Goal: Task Accomplishment & Management: Manage account settings

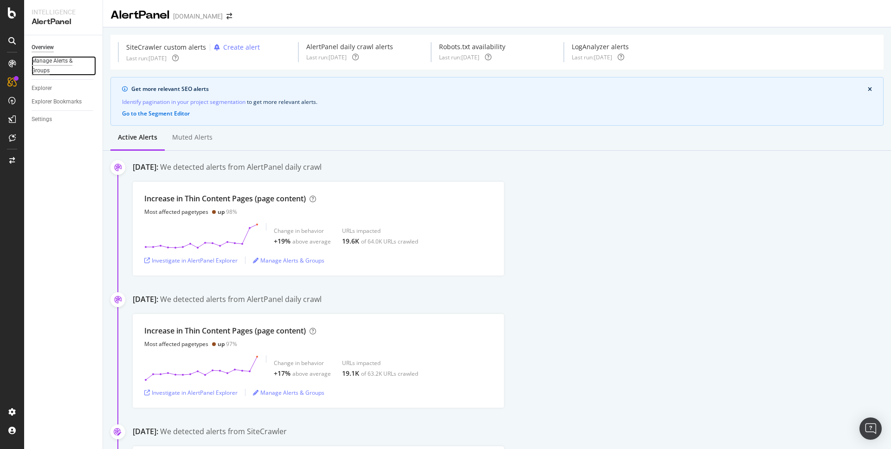
click at [44, 66] on div "Manage Alerts & Groups" at bounding box center [60, 65] width 56 height 19
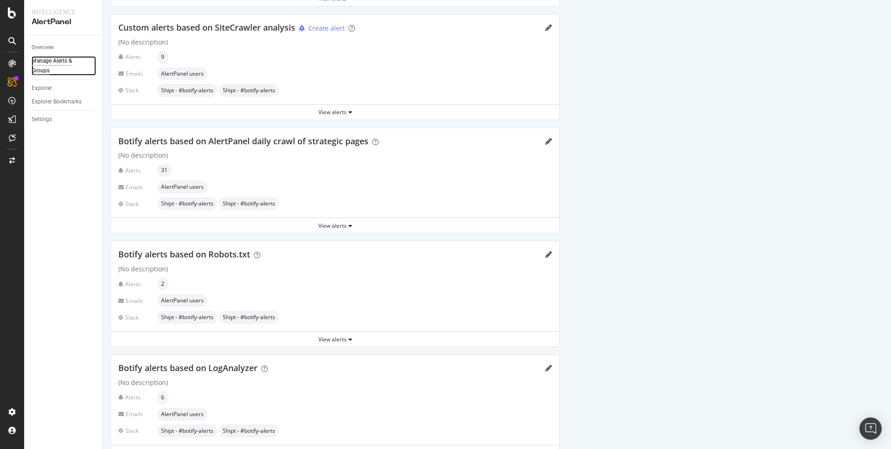
scroll to position [140, 0]
click at [347, 227] on div "View alerts" at bounding box center [335, 226] width 448 height 8
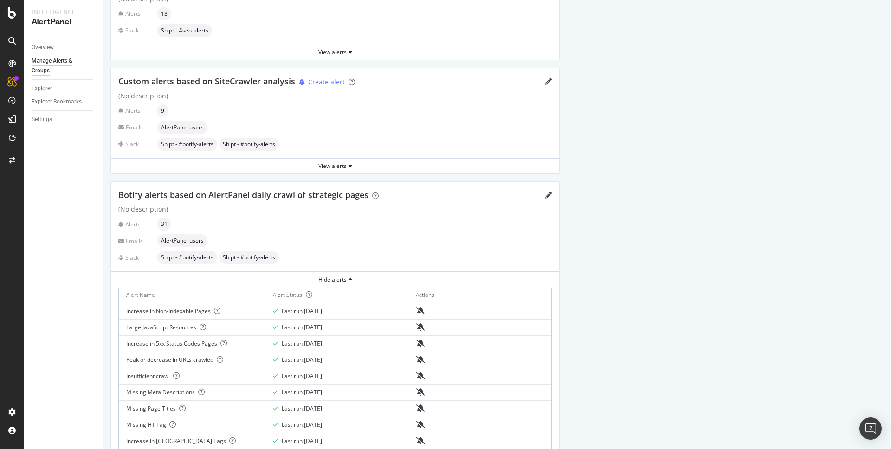
scroll to position [76, 0]
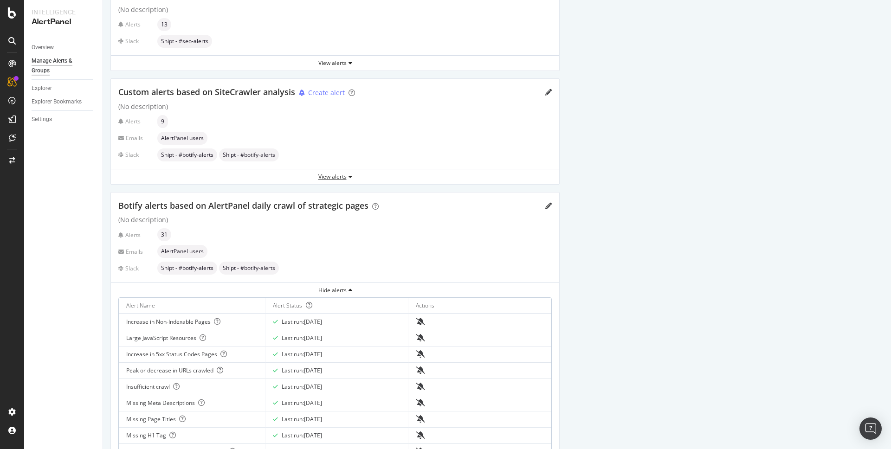
click at [341, 173] on div "View alerts" at bounding box center [335, 177] width 448 height 8
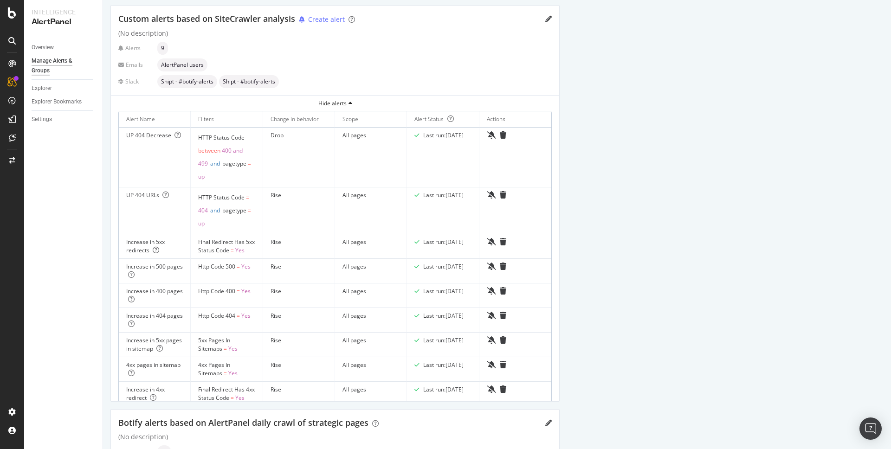
scroll to position [134, 0]
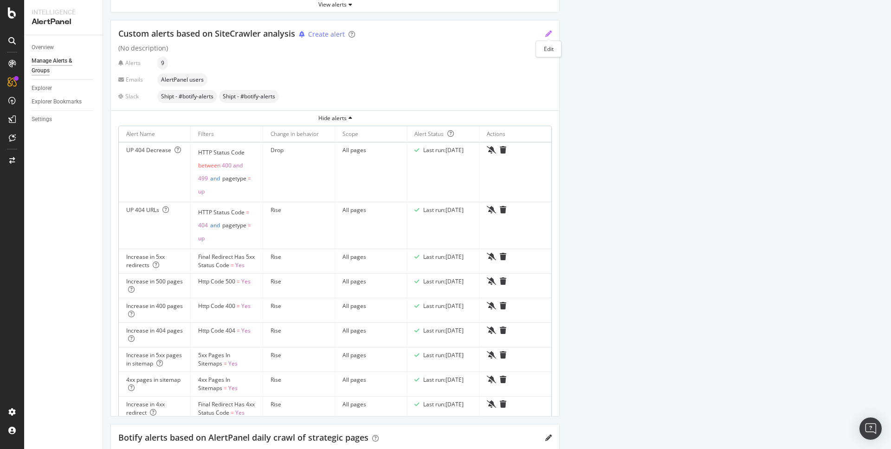
click at [545, 33] on icon "pencil" at bounding box center [548, 34] width 6 height 6
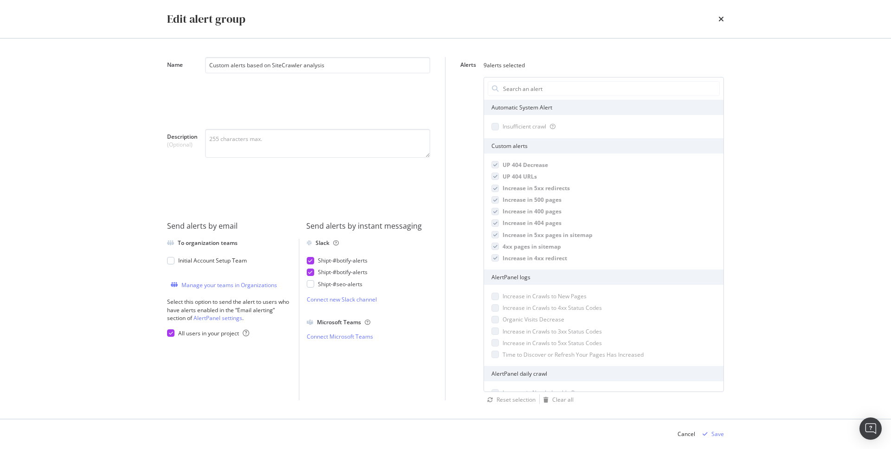
click at [349, 95] on div "Custom alerts based on SiteCrawler analysis" at bounding box center [317, 89] width 225 height 64
click at [521, 84] on input "Alerts" at bounding box center [610, 89] width 217 height 14
click at [839, 289] on div "Edit alert group Name Custom alerts based on SiteCrawler analysis Description (…" at bounding box center [445, 224] width 891 height 449
click at [346, 67] on input "Custom alerts based on SiteCrawler analysis" at bounding box center [317, 65] width 225 height 16
click at [323, 149] on textarea "Description (Optional)" at bounding box center [317, 143] width 225 height 29
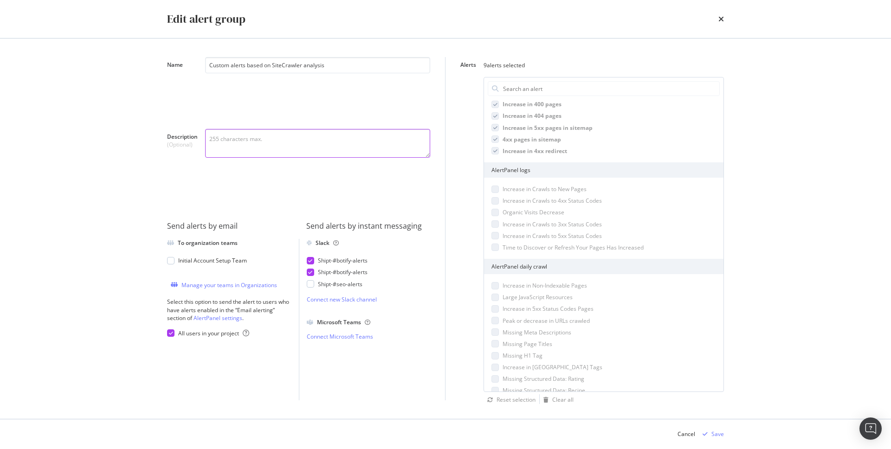
scroll to position [108, 0]
click at [719, 20] on icon "times" at bounding box center [721, 18] width 6 height 7
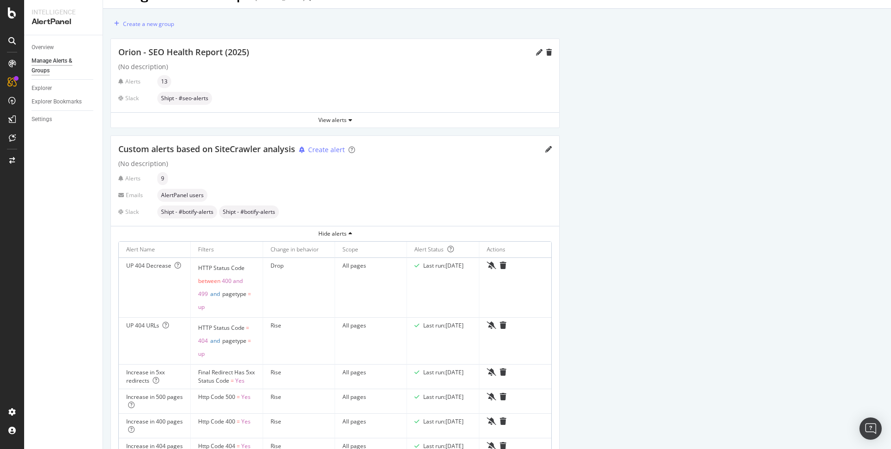
scroll to position [0, 0]
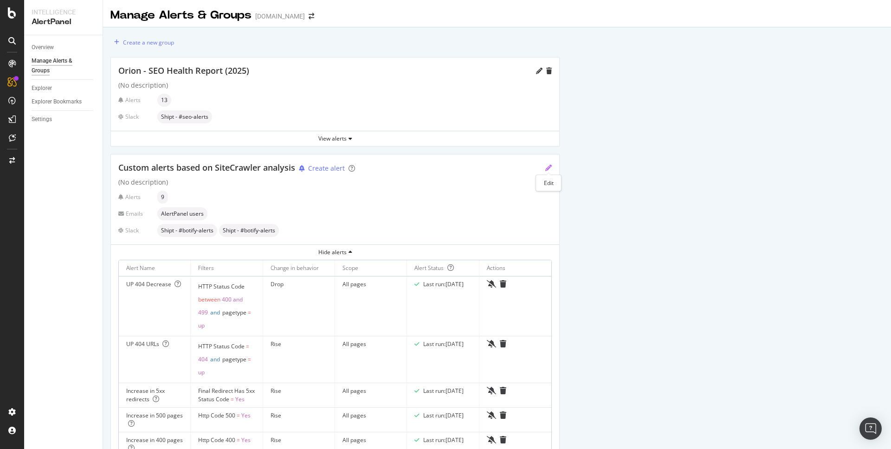
click at [547, 165] on icon "pencil" at bounding box center [548, 168] width 6 height 6
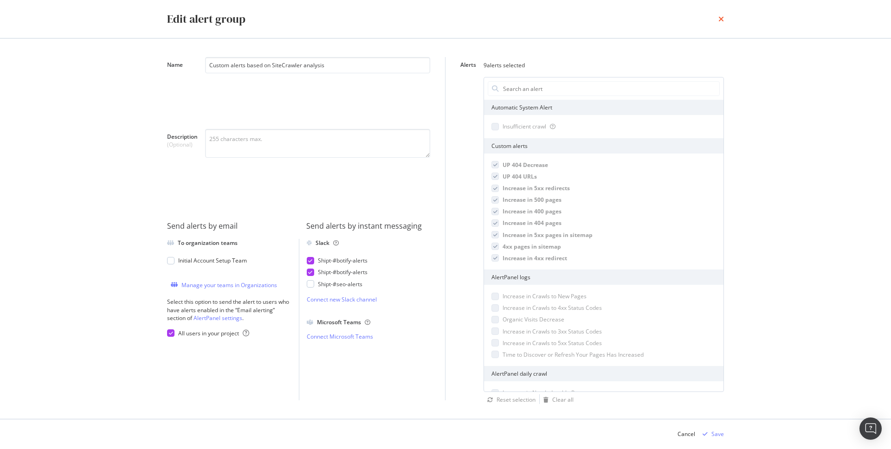
click at [722, 17] on icon "times" at bounding box center [721, 18] width 6 height 7
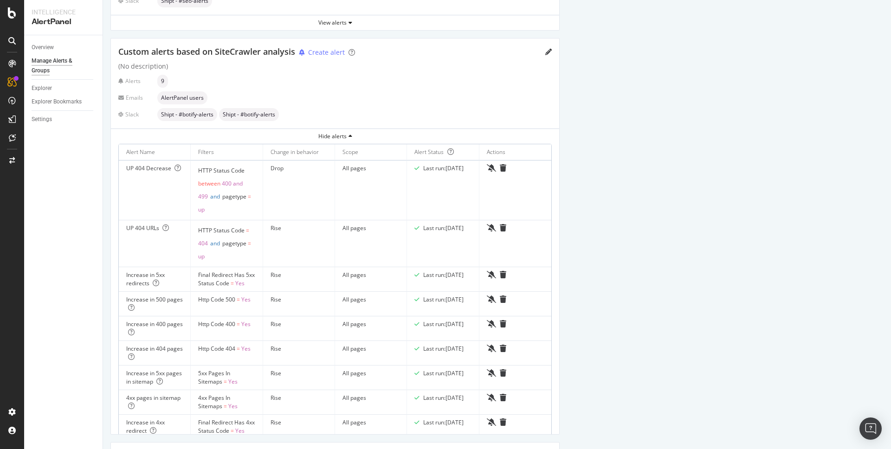
scroll to position [112, 0]
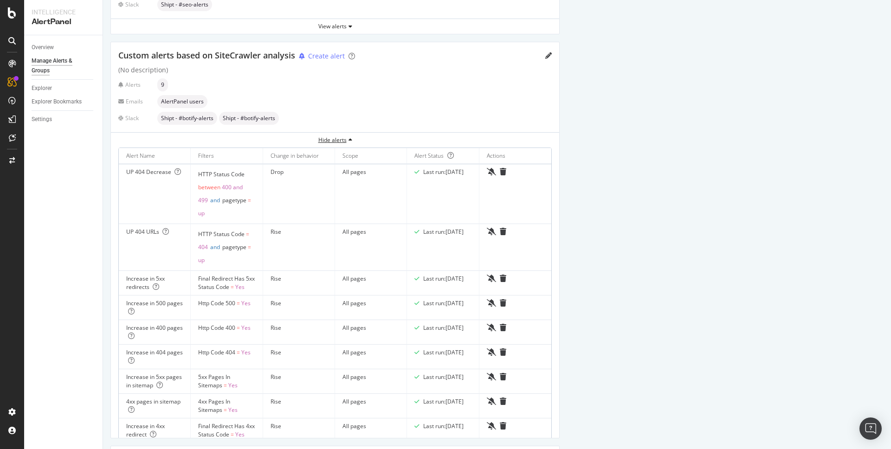
click at [348, 143] on div "Hide alerts" at bounding box center [335, 140] width 448 height 8
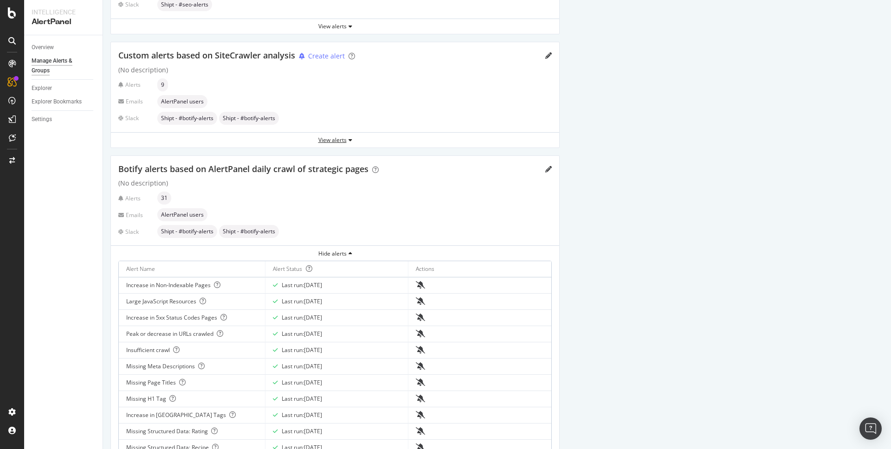
click at [348, 143] on div "View alerts" at bounding box center [335, 140] width 448 height 8
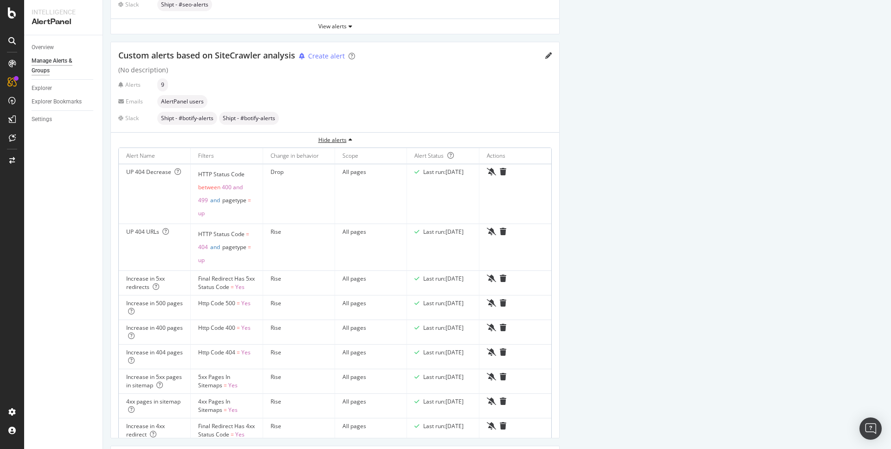
click at [348, 143] on div "Hide alerts" at bounding box center [335, 140] width 448 height 8
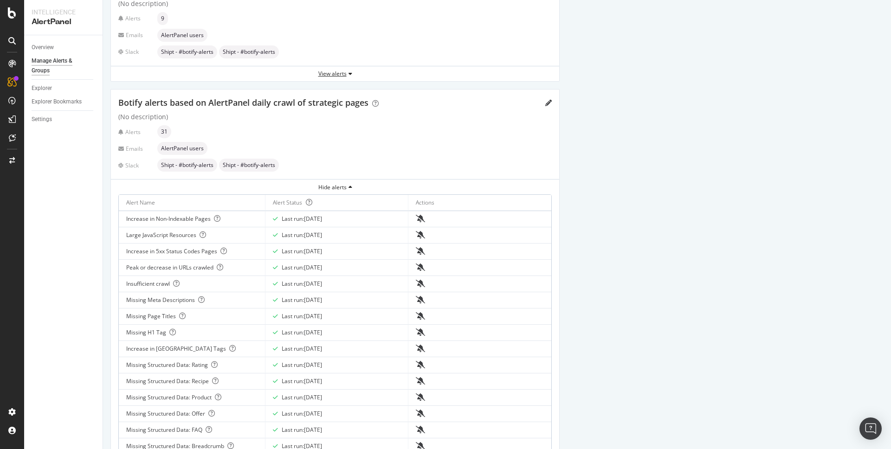
scroll to position [178, 0]
click at [345, 75] on div "View alerts" at bounding box center [335, 75] width 448 height 8
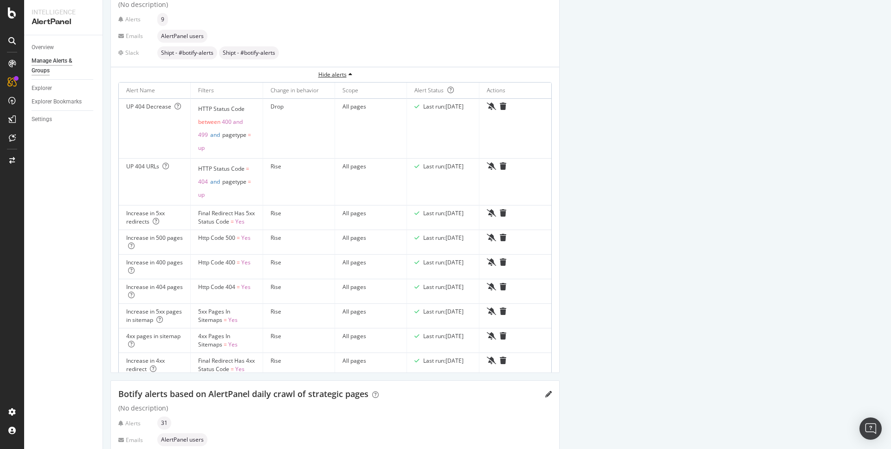
click at [348, 72] on icon "button" at bounding box center [350, 75] width 4 height 6
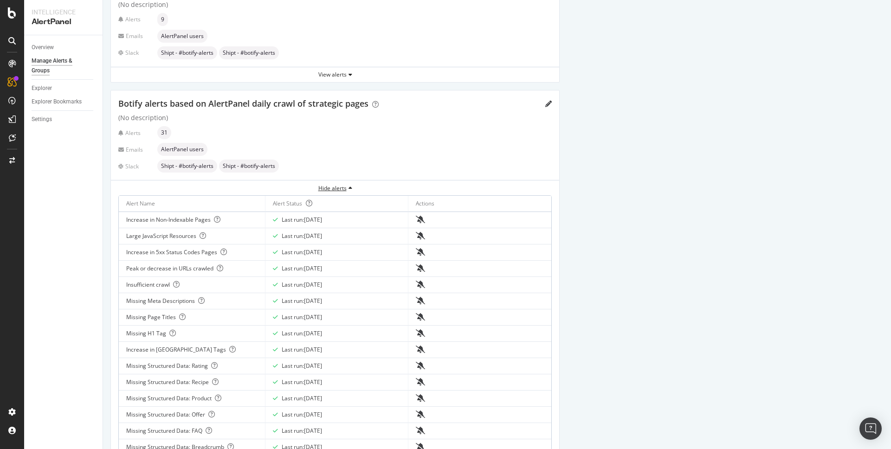
click at [353, 188] on div "Hide alerts" at bounding box center [335, 188] width 448 height 8
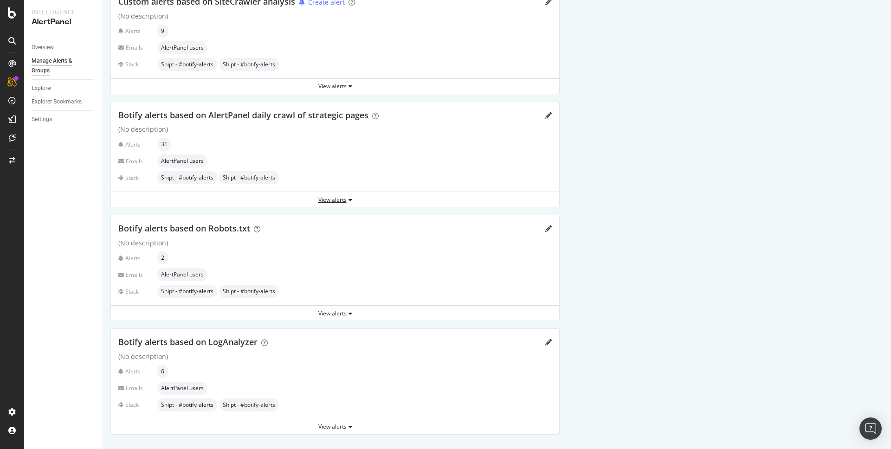
scroll to position [167, 0]
click at [347, 315] on div "View alerts" at bounding box center [335, 313] width 448 height 8
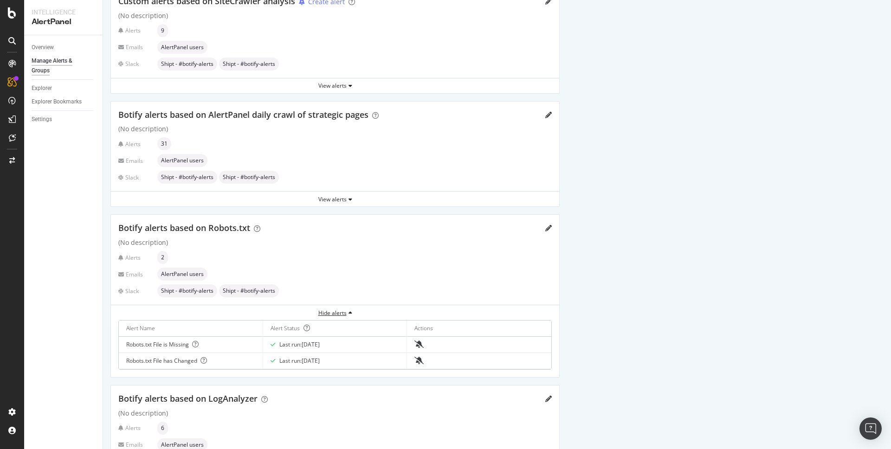
click at [351, 313] on icon "button" at bounding box center [350, 313] width 4 height 6
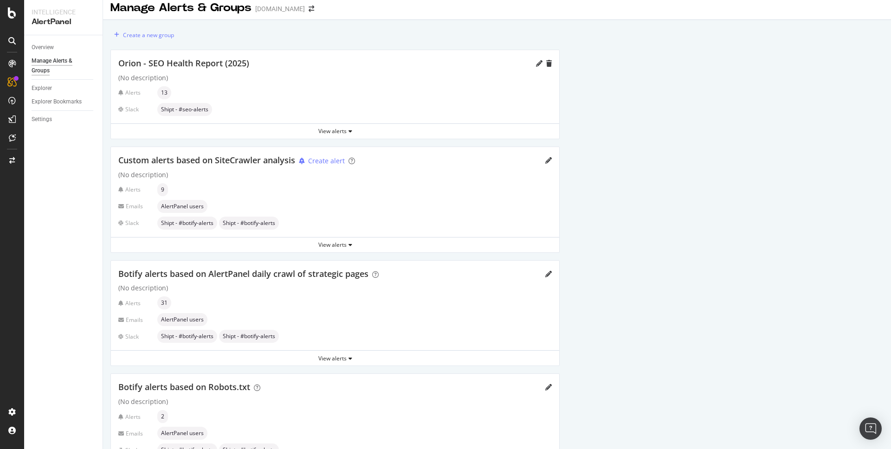
scroll to position [0, 0]
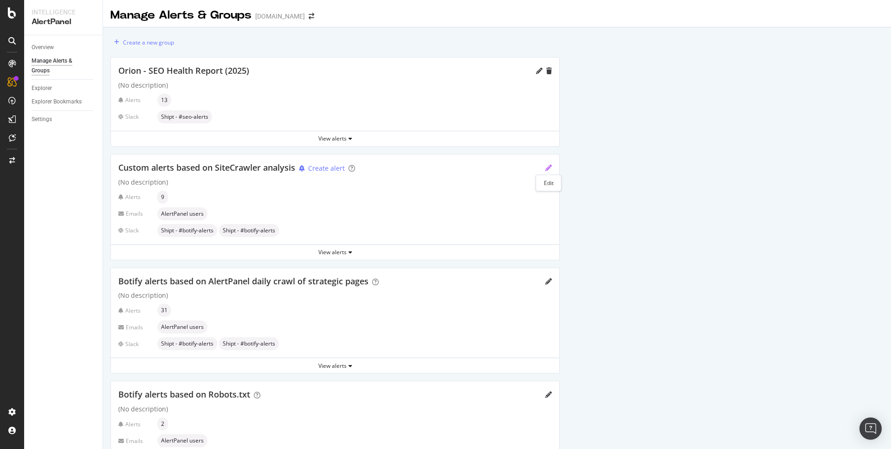
click at [547, 168] on icon "pencil" at bounding box center [548, 168] width 6 height 6
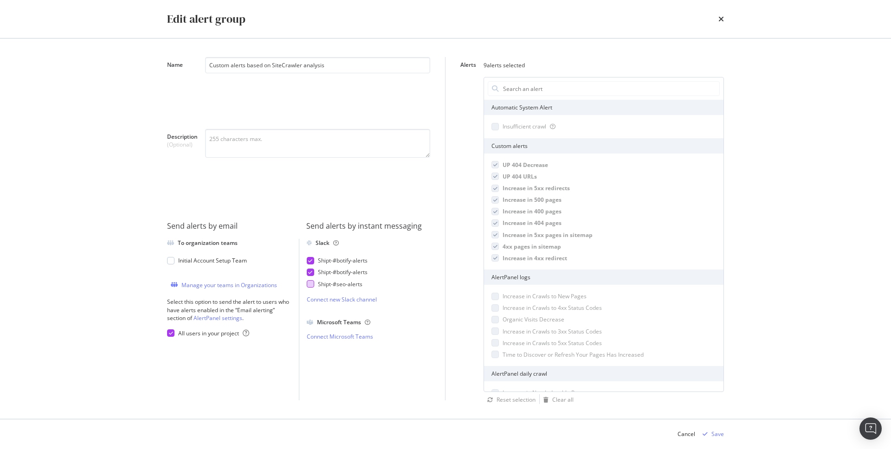
click at [309, 284] on div "modal" at bounding box center [310, 283] width 7 height 7
click at [309, 284] on icon "modal" at bounding box center [310, 284] width 4 height 5
click at [309, 283] on div "modal" at bounding box center [310, 283] width 7 height 7
click at [311, 285] on icon "modal" at bounding box center [310, 284] width 4 height 5
drag, startPoint x: 687, startPoint y: 439, endPoint x: 703, endPoint y: 426, distance: 20.8
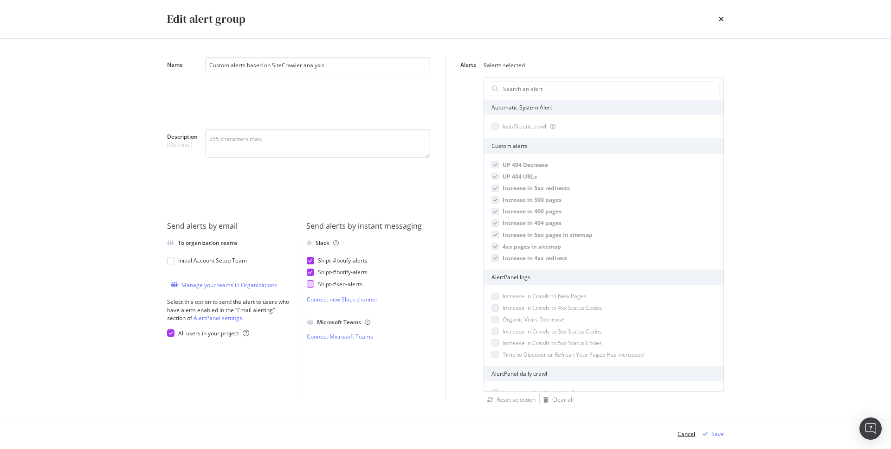
click at [687, 439] on div "Cancel" at bounding box center [686, 434] width 18 height 14
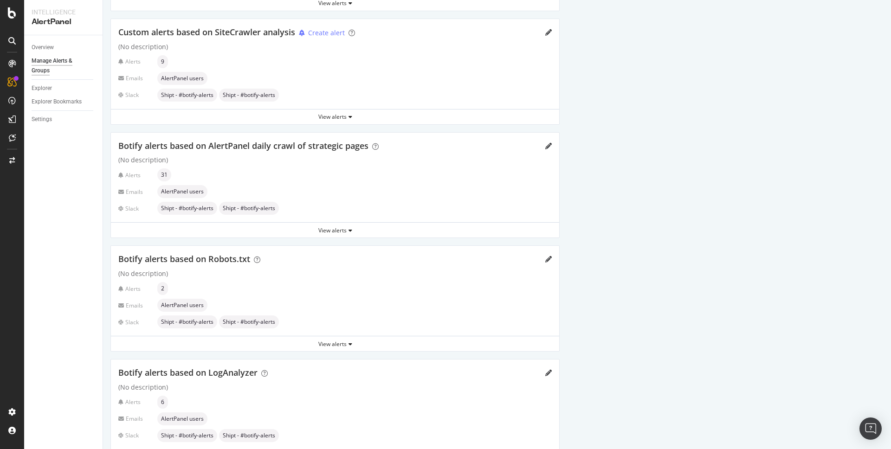
scroll to position [167, 0]
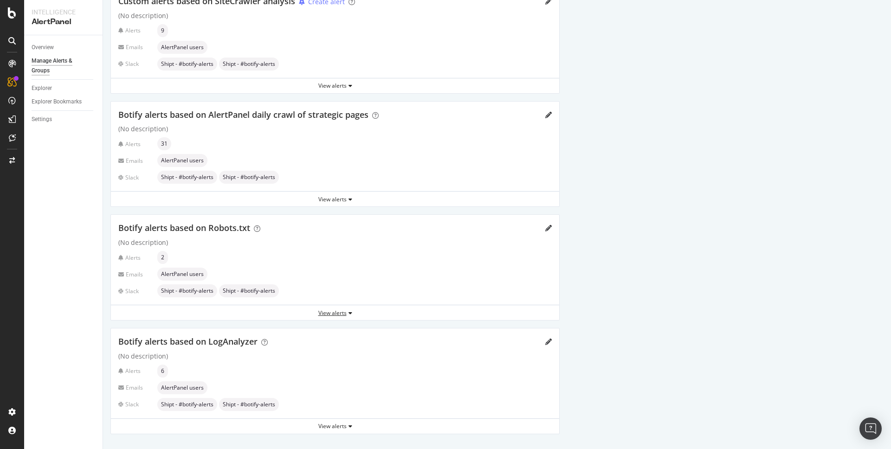
click at [353, 312] on div "View alerts" at bounding box center [335, 313] width 448 height 8
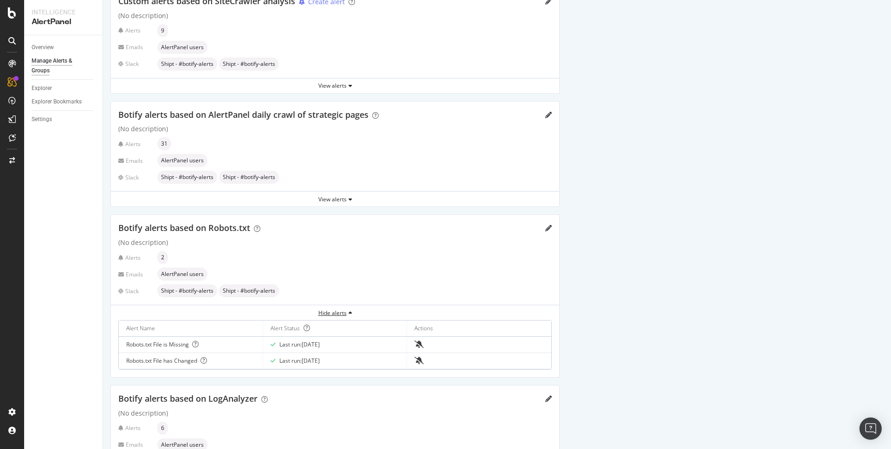
click at [353, 312] on div "Hide alerts" at bounding box center [335, 313] width 448 height 8
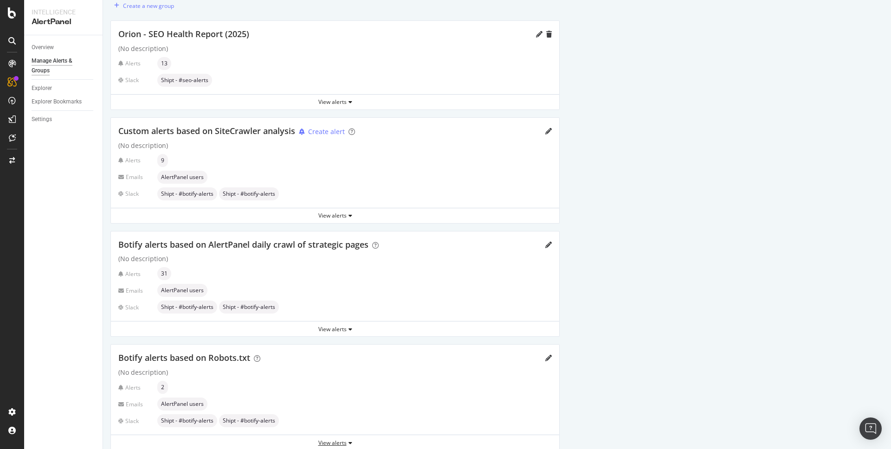
scroll to position [37, 0]
click at [543, 130] on div "Custom alerts based on SiteCrawler analysis Create alert" at bounding box center [334, 131] width 433 height 12
click at [546, 129] on icon "pencil" at bounding box center [548, 131] width 6 height 6
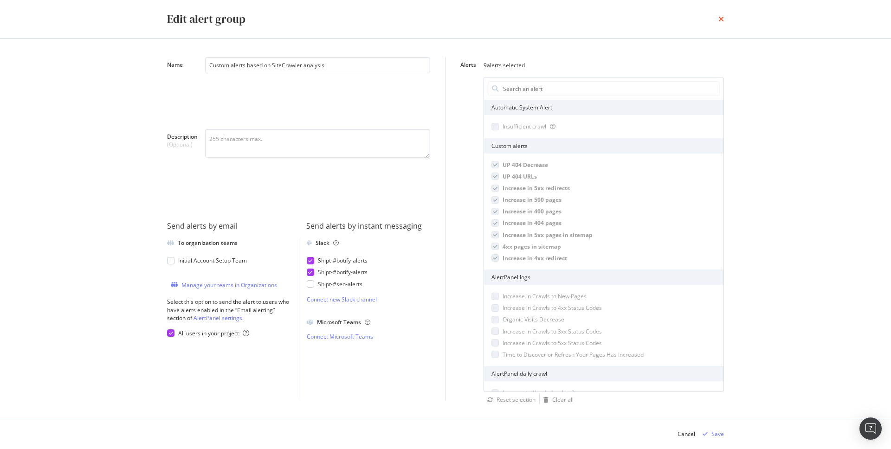
click at [722, 20] on icon "times" at bounding box center [721, 18] width 6 height 7
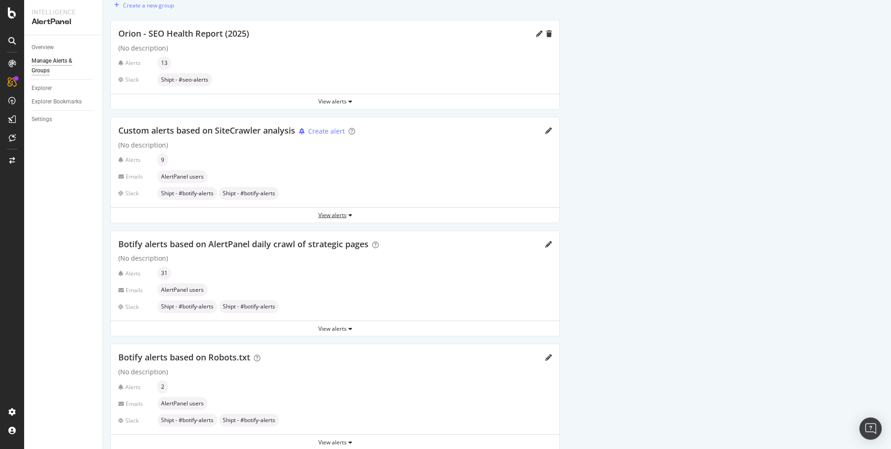
click at [330, 211] on div "View alerts" at bounding box center [335, 215] width 448 height 8
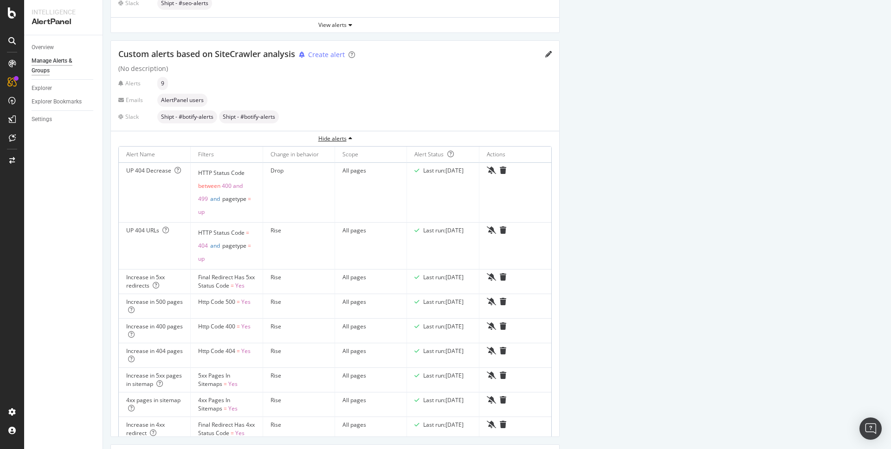
scroll to position [115, 0]
